Goal: Task Accomplishment & Management: Complete application form

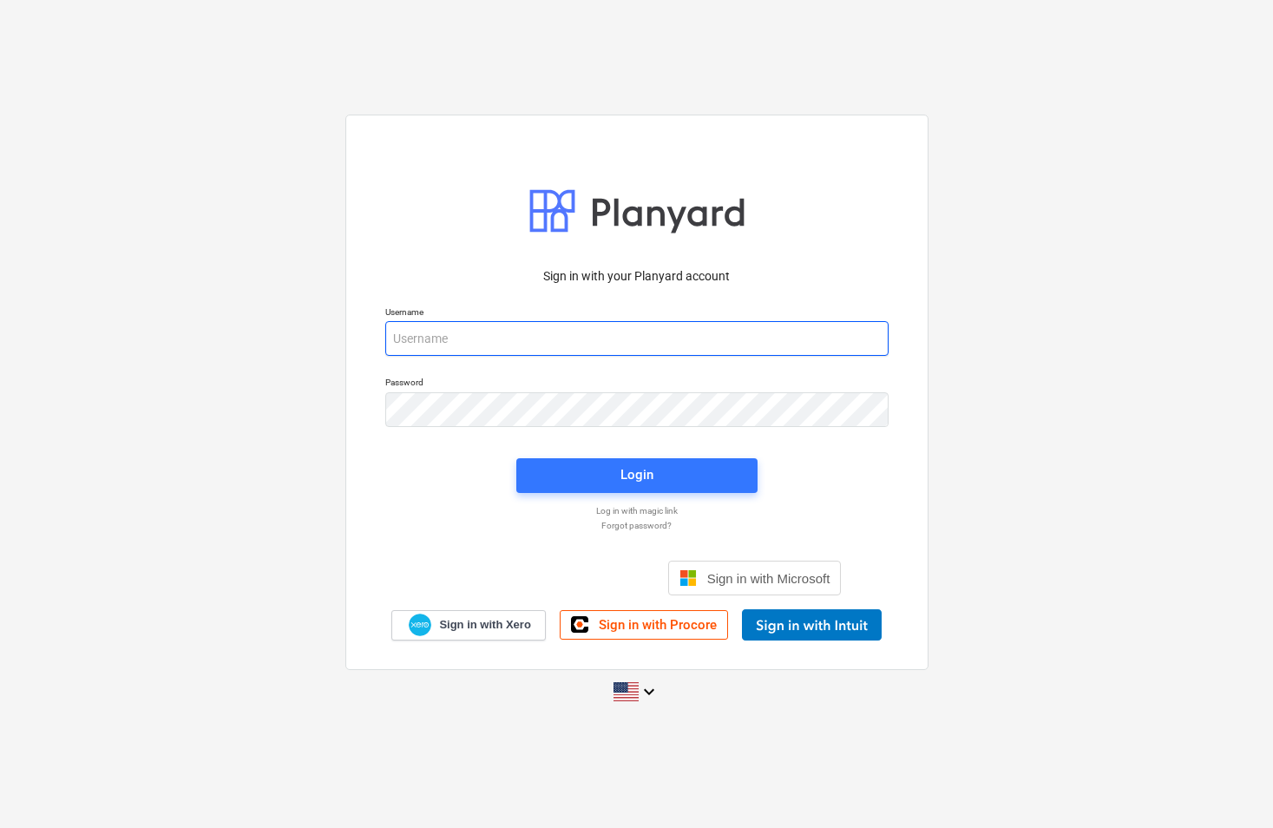
click at [509, 338] on input "email" at bounding box center [636, 338] width 503 height 35
type input "[EMAIL_ADDRESS][DOMAIN_NAME]"
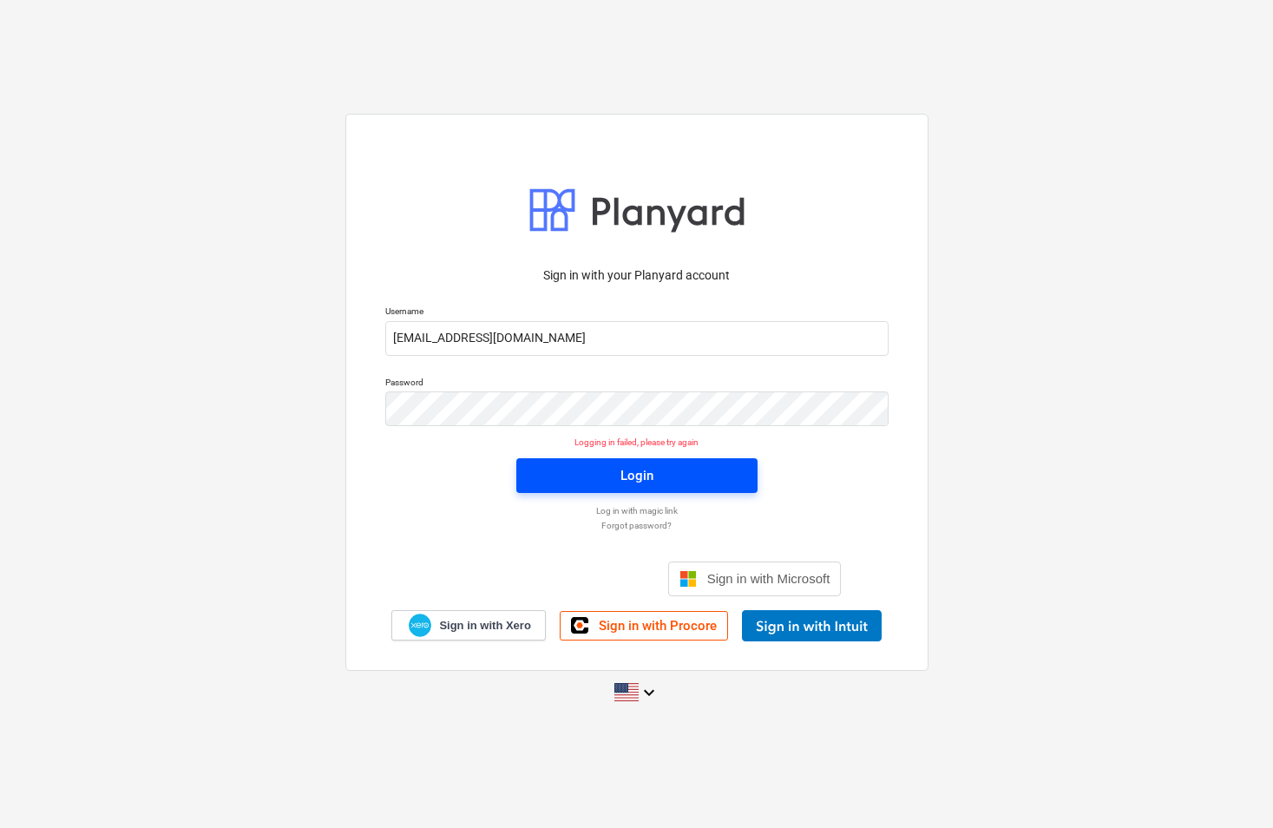
click at [575, 482] on span "Login" at bounding box center [637, 475] width 200 height 23
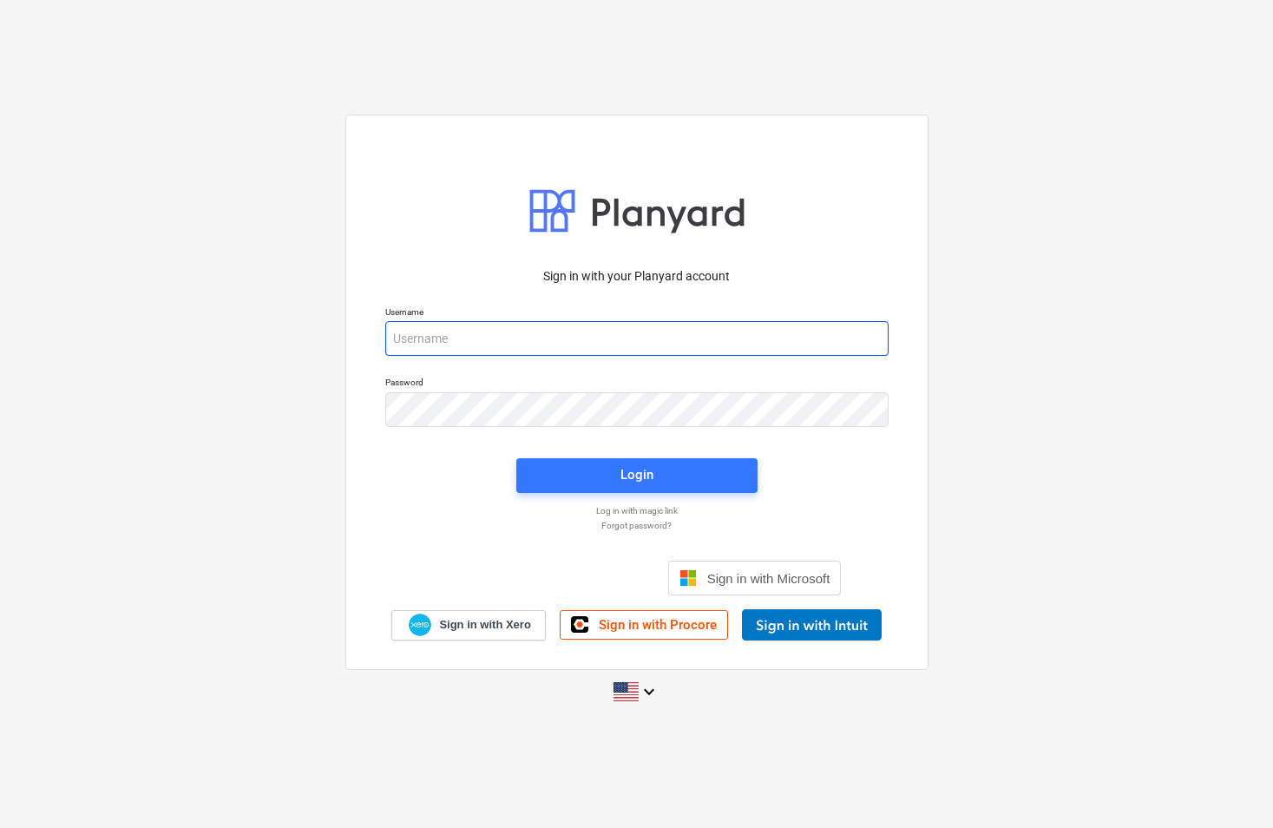
click at [444, 328] on input "email" at bounding box center [636, 338] width 503 height 35
type input "[EMAIL_ADDRESS][DOMAIN_NAME]"
click at [530, 338] on input "email" at bounding box center [636, 338] width 503 height 35
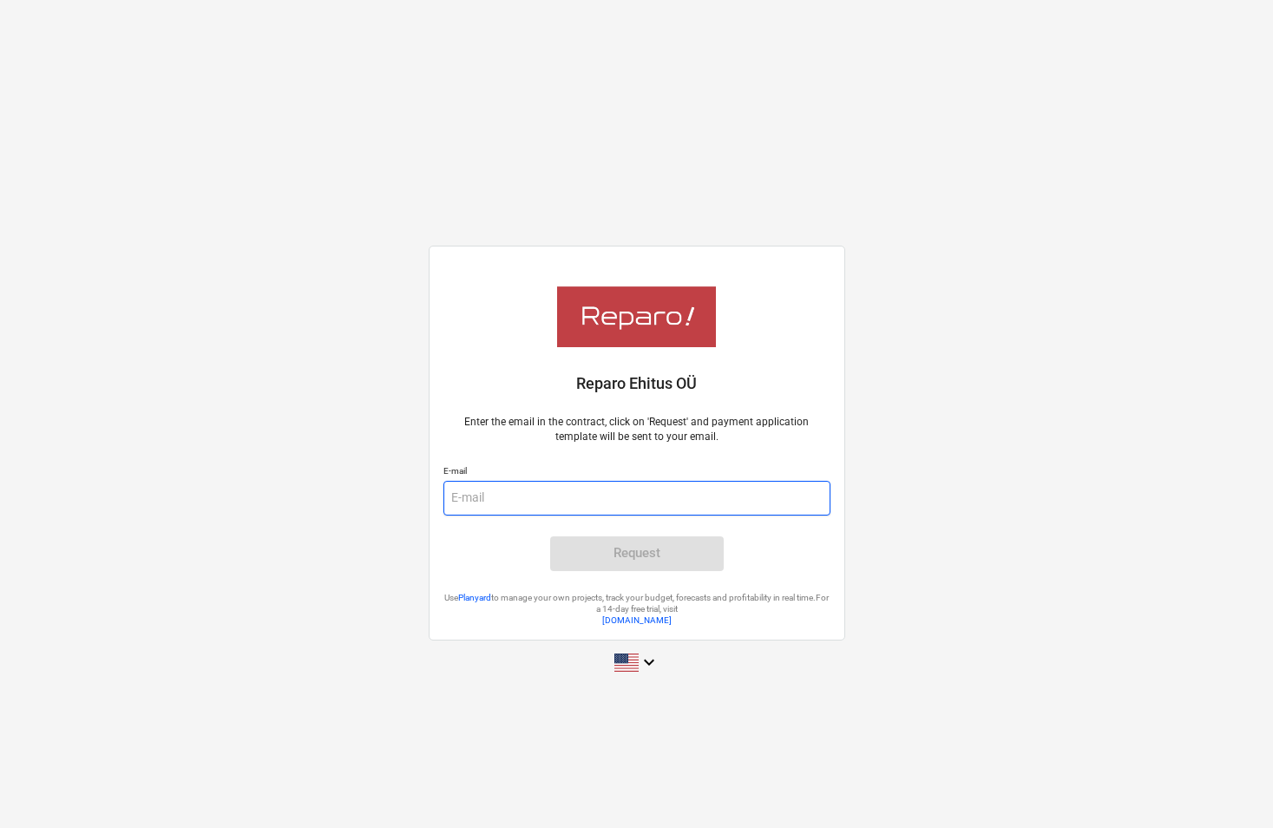
click at [529, 485] on input "email" at bounding box center [636, 498] width 387 height 35
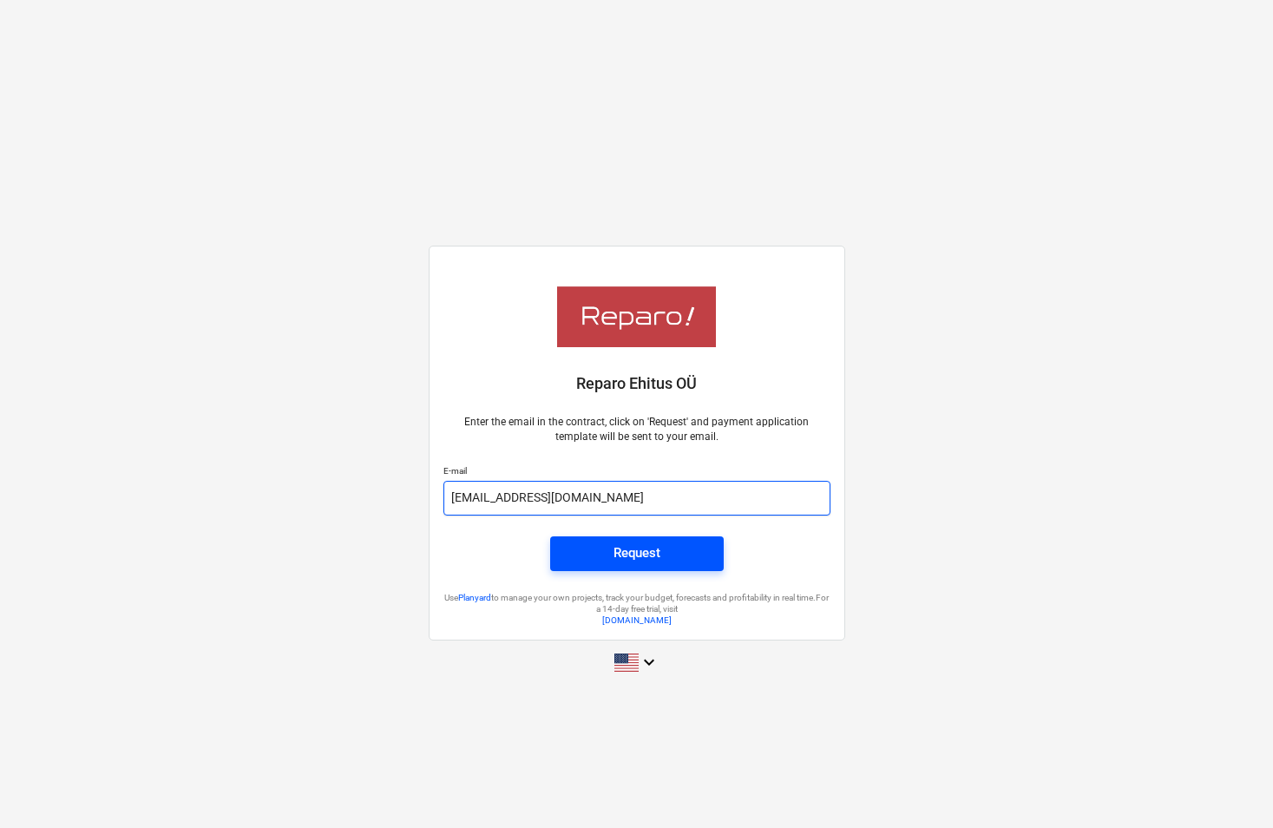
type input "[EMAIL_ADDRESS][DOMAIN_NAME]"
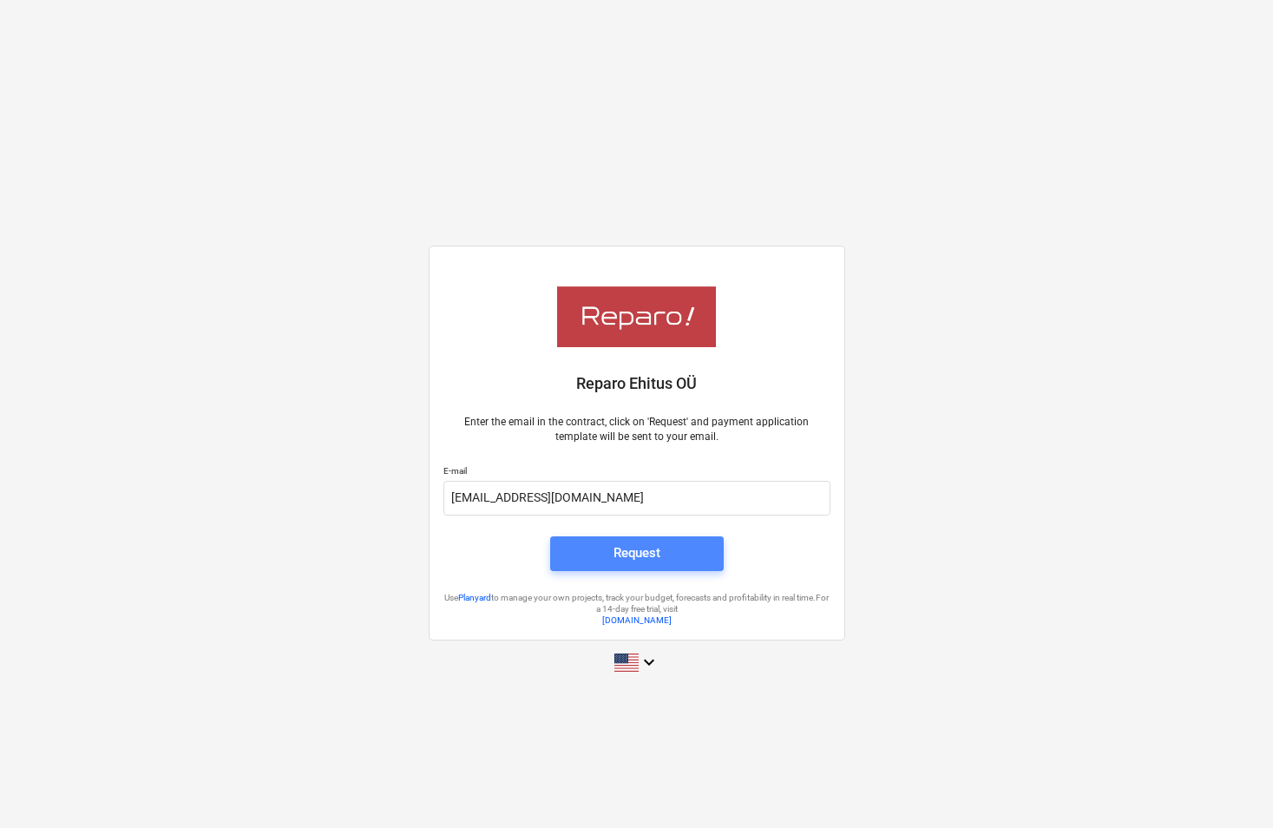
click at [641, 560] on div "Request" at bounding box center [637, 553] width 47 height 23
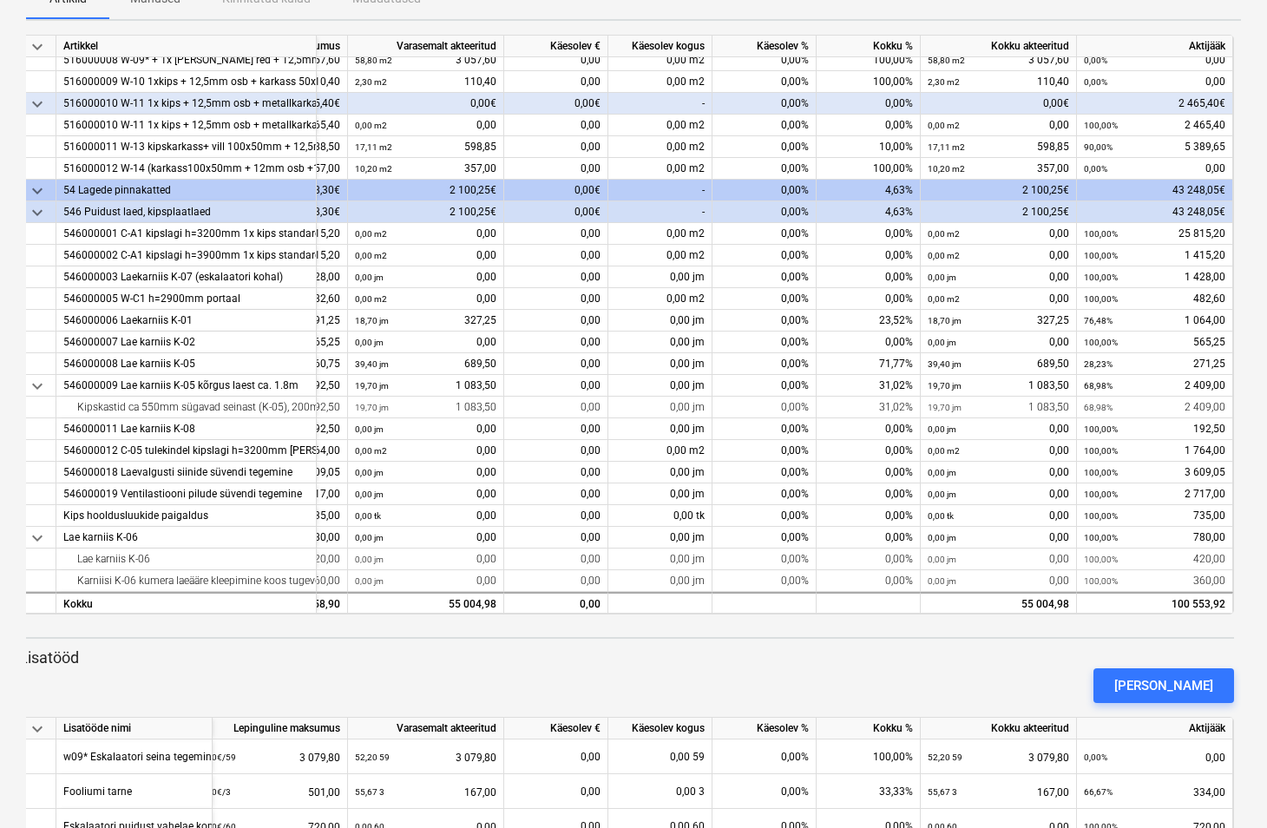
scroll to position [327, 0]
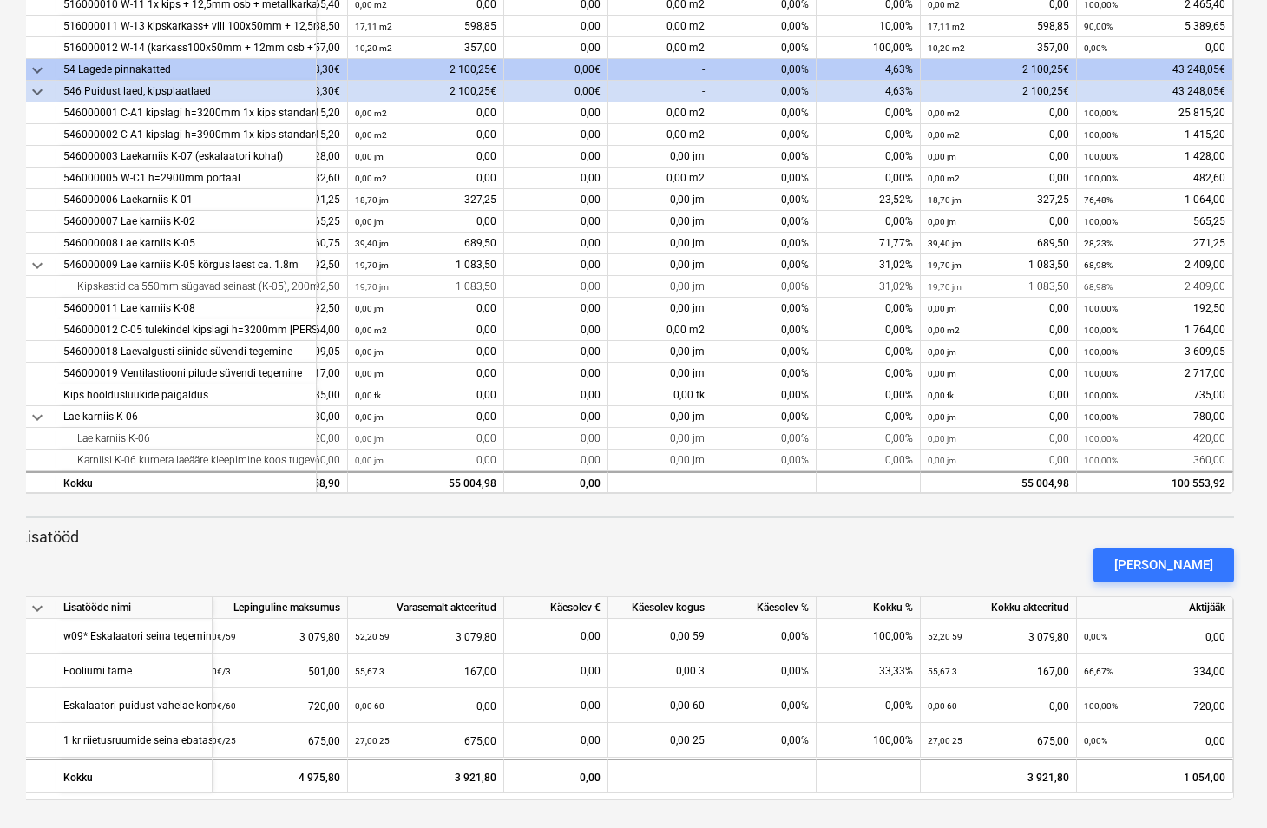
click at [1231, 305] on div "keyboard_arrow_down Artikkel Lepinguline maksumus Varasemalt akteeritud Käesole…" at bounding box center [626, 204] width 1215 height 580
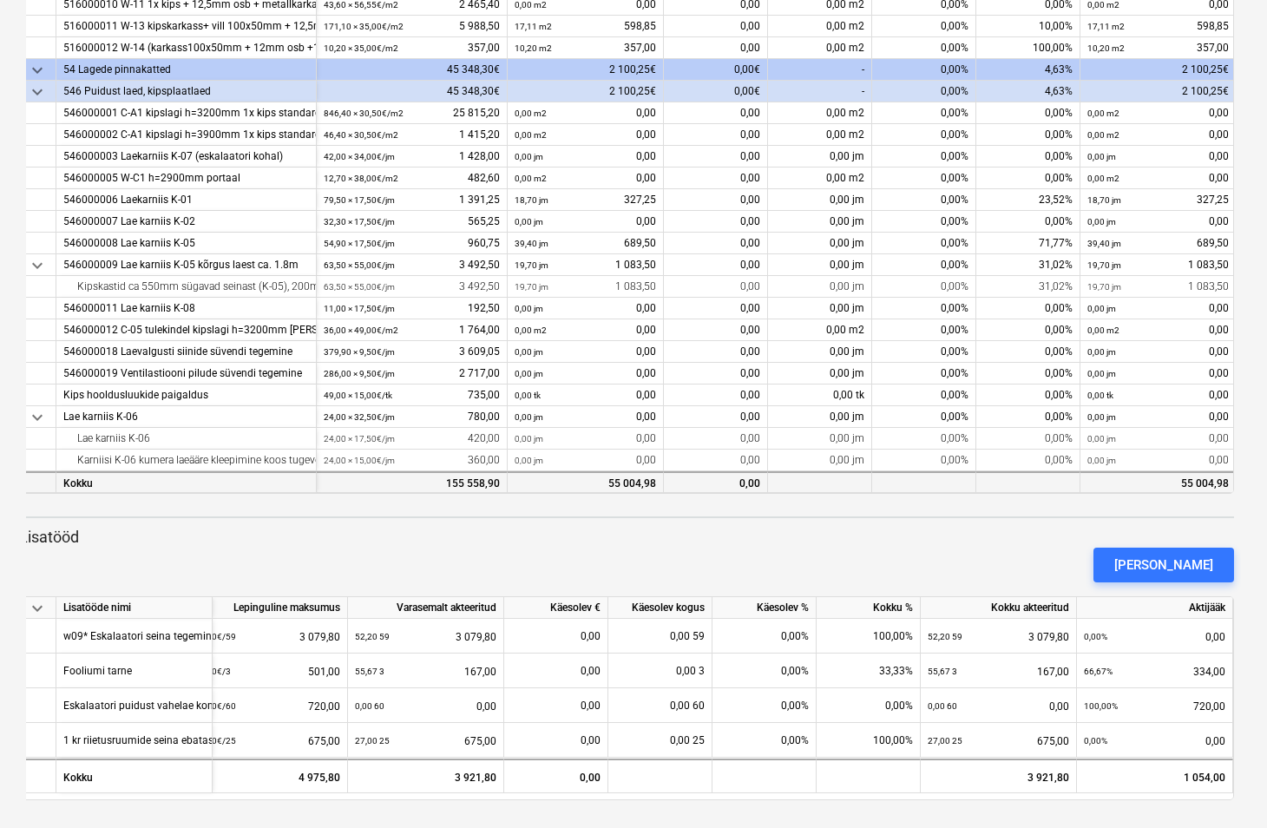
drag, startPoint x: 646, startPoint y: 492, endPoint x: 724, endPoint y: 484, distance: 78.5
click at [724, 484] on div "keyboard_arrow_down Artikkel Lepinguline maksumus Varasemalt akteeritud Käesole…" at bounding box center [626, 204] width 1215 height 580
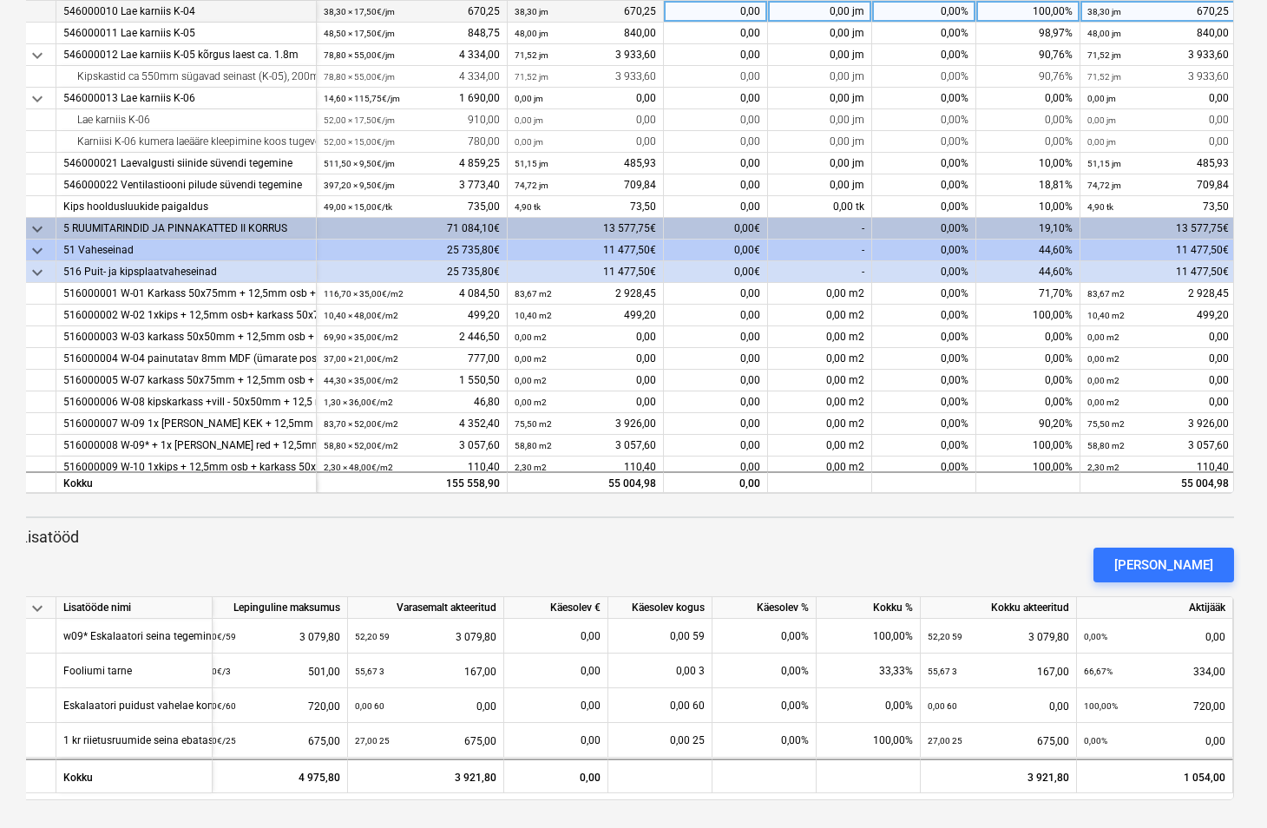
scroll to position [0, 56]
